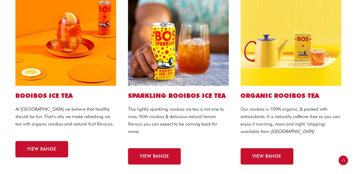
scroll to position [179, 0]
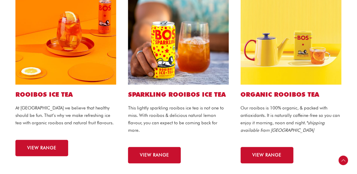
click at [256, 160] on link "VIEW RANGE" at bounding box center [267, 155] width 53 height 16
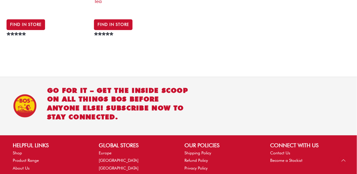
scroll to position [495, 0]
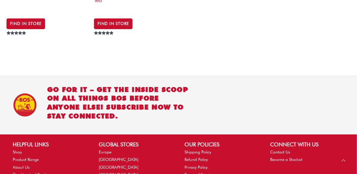
click at [18, 164] on link "About Us" at bounding box center [21, 166] width 17 height 5
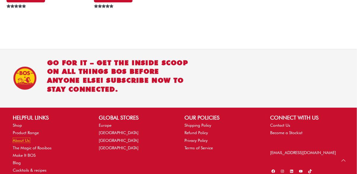
scroll to position [524, 0]
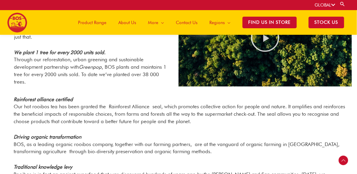
scroll to position [522, 0]
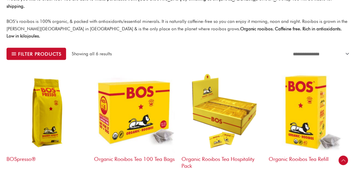
scroll to position [180, 0]
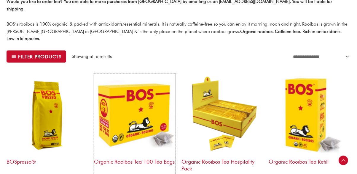
click at [131, 155] on h2 "Organic Rooibos Tea 100 Tea Bags" at bounding box center [135, 166] width 82 height 23
click at [117, 108] on img at bounding box center [135, 115] width 82 height 82
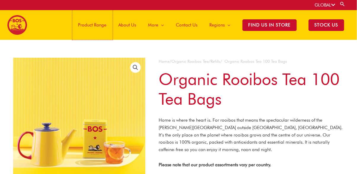
click at [86, 23] on span "Product Range" at bounding box center [92, 25] width 28 height 18
